Goal: Transaction & Acquisition: Purchase product/service

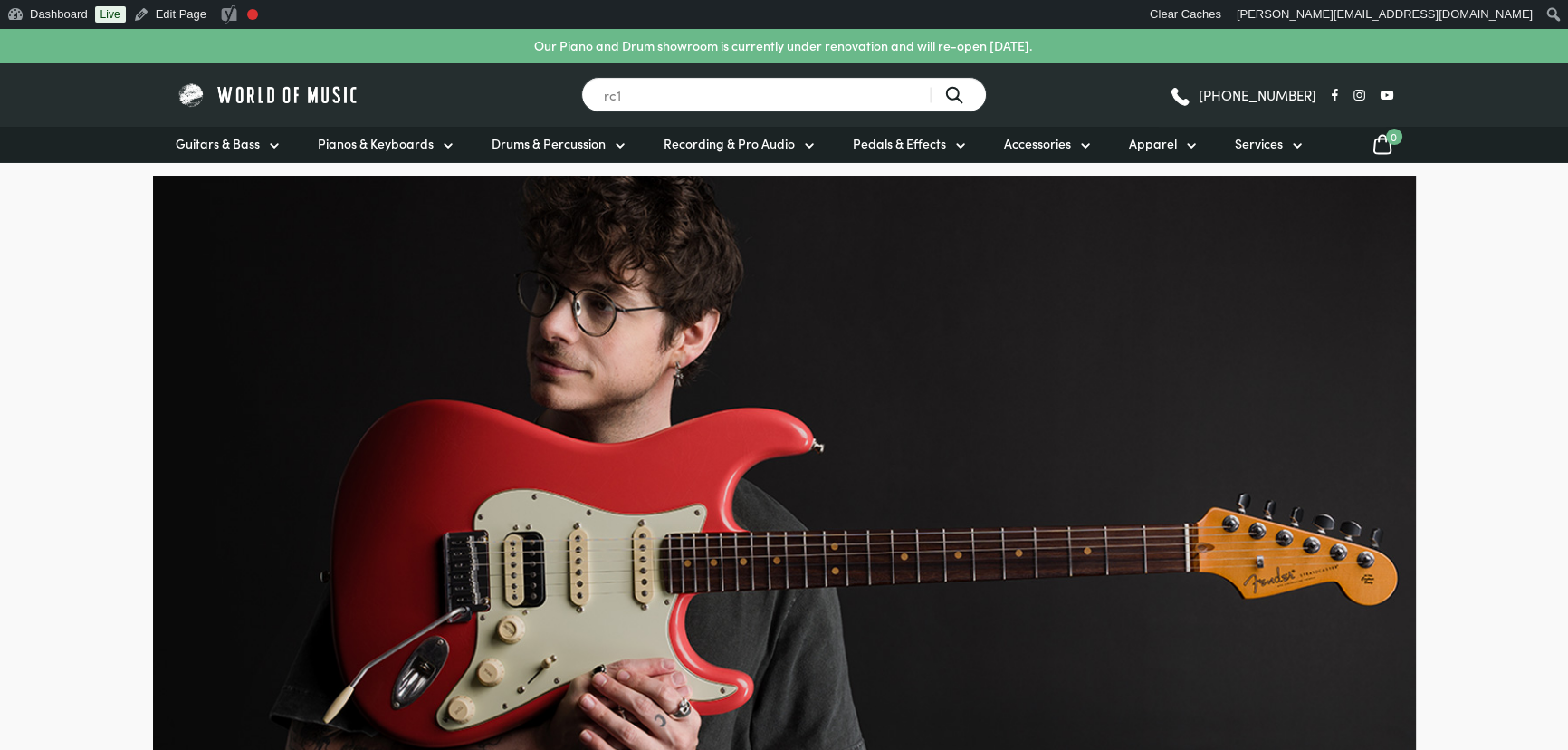
type input "rc1"
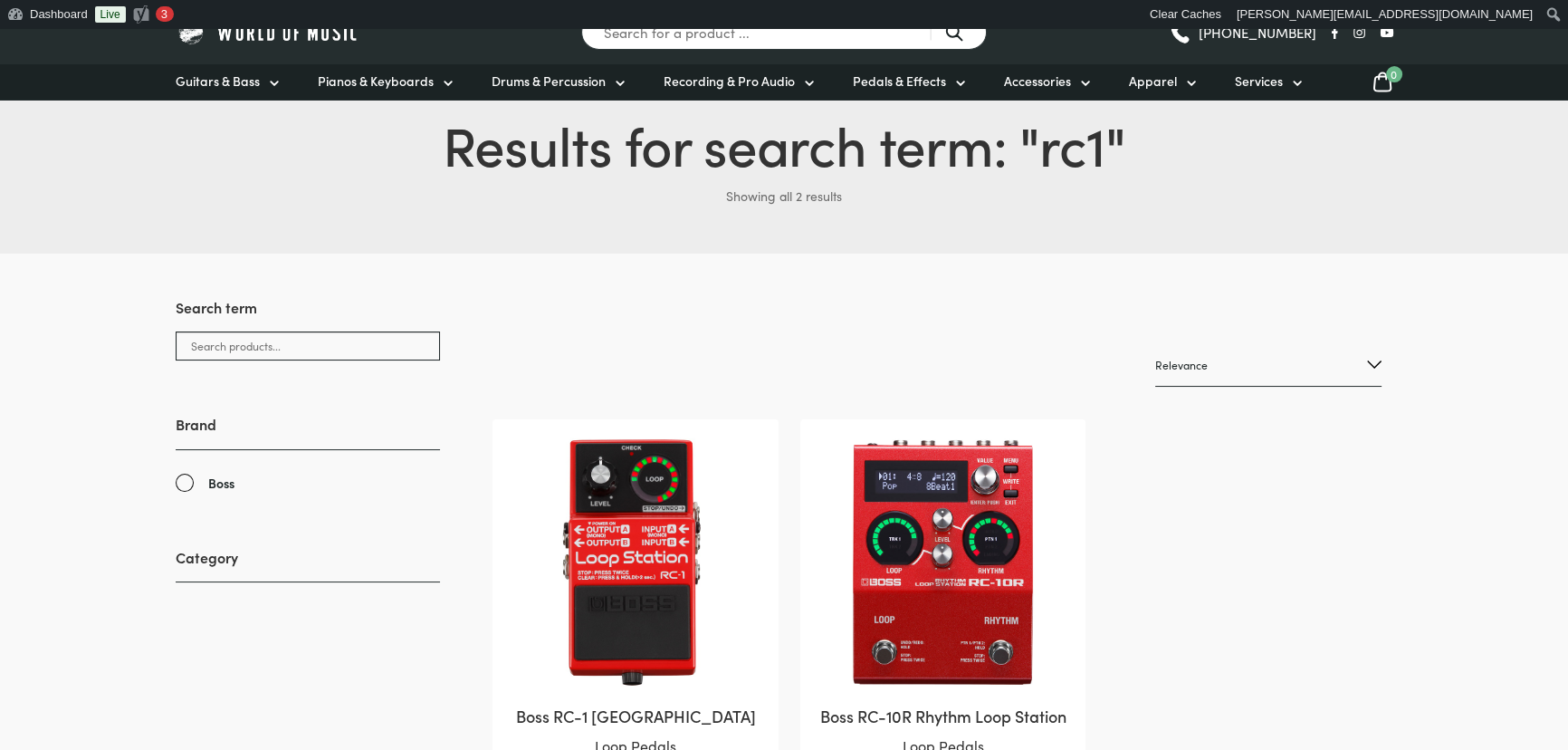
scroll to position [329, 0]
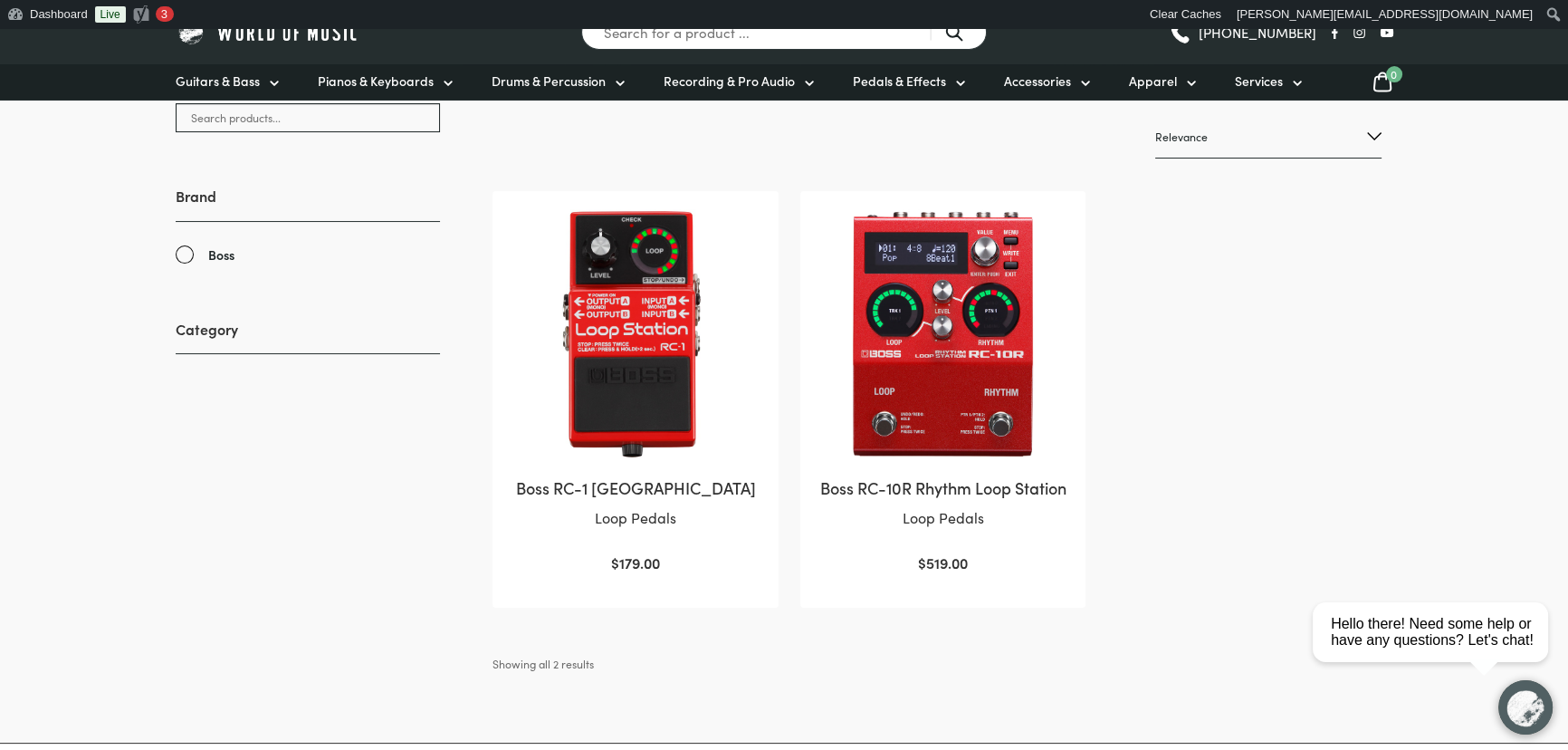
click at [660, 270] on img at bounding box center [635, 334] width 249 height 249
